Goal: Task Accomplishment & Management: Manage account settings

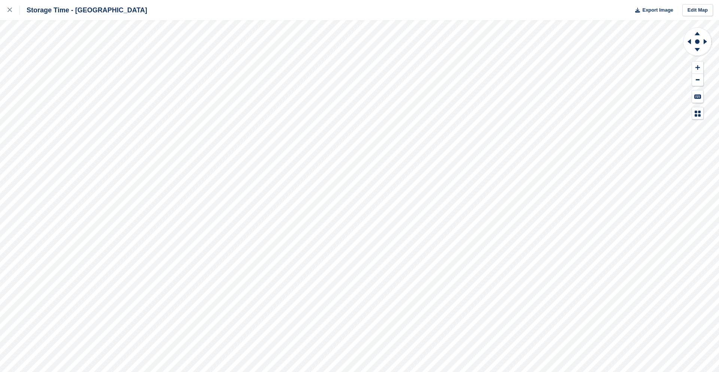
click at [7, 15] on link at bounding box center [10, 10] width 20 height 20
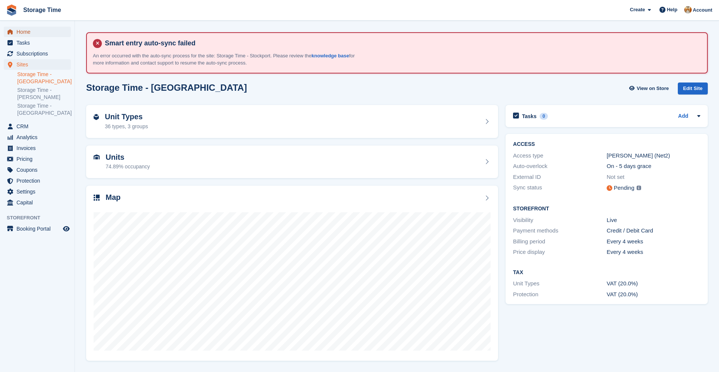
click at [45, 28] on span "Home" at bounding box center [38, 32] width 45 height 10
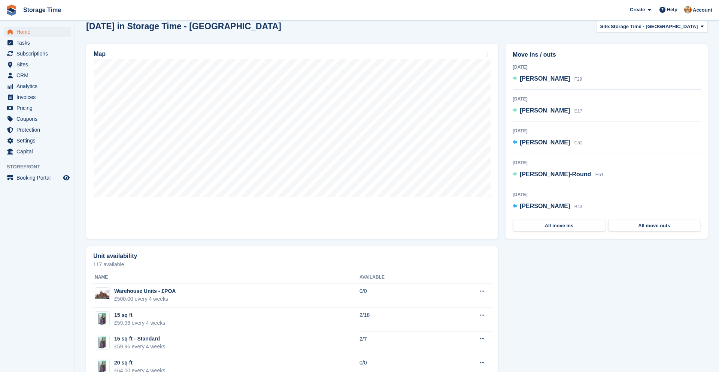
scroll to position [270, 0]
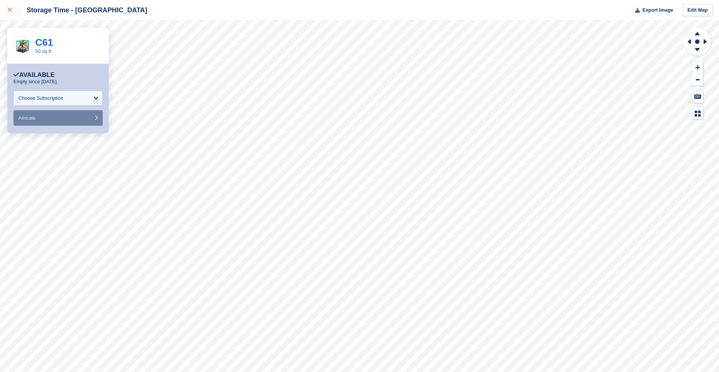
click at [11, 13] on div at bounding box center [13, 10] width 12 height 9
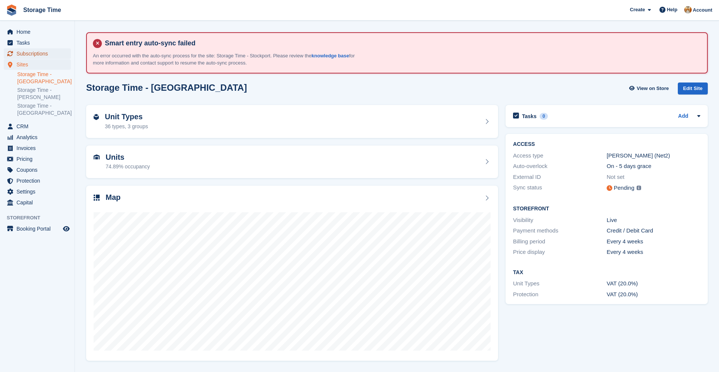
click at [55, 52] on span "Subscriptions" at bounding box center [38, 53] width 45 height 10
